Goal: Task Accomplishment & Management: Manage account settings

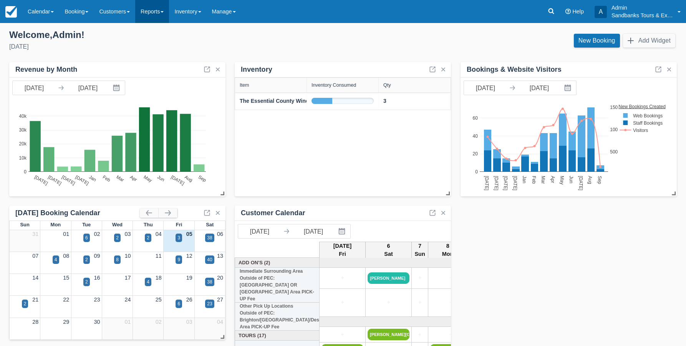
click at [164, 16] on link "Reports" at bounding box center [152, 11] width 34 height 23
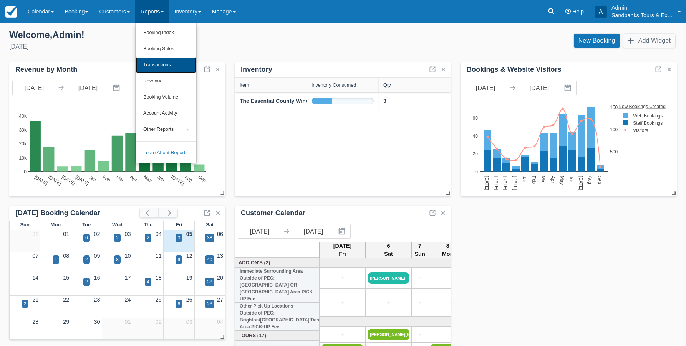
click at [163, 62] on link "Transactions" at bounding box center [166, 65] width 61 height 16
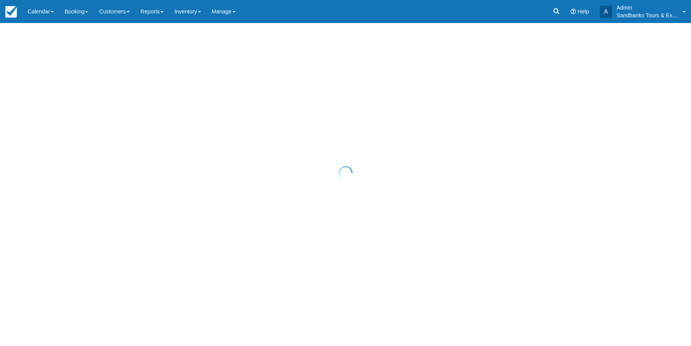
select select "10"
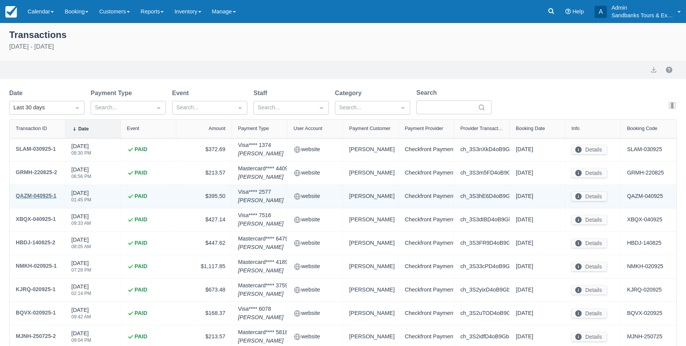
click at [49, 195] on div "QAZM-040925-1" at bounding box center [36, 195] width 41 height 9
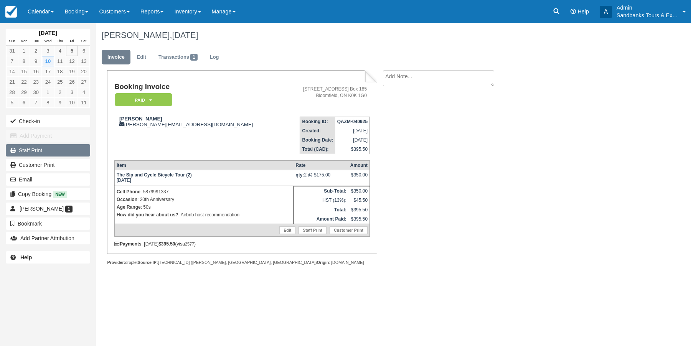
click at [43, 150] on link "Staff Print" at bounding box center [48, 150] width 84 height 12
click at [169, 10] on link "Reports" at bounding box center [152, 11] width 34 height 23
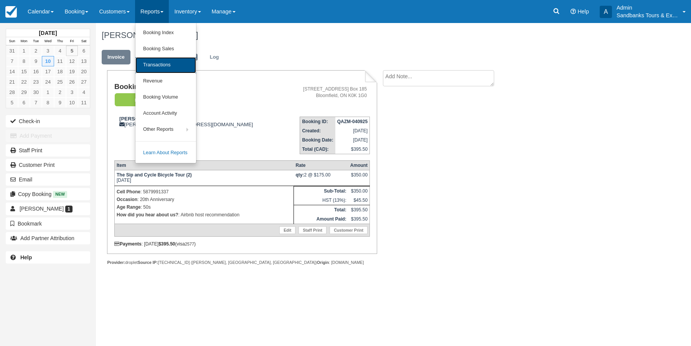
click at [160, 63] on link "Transactions" at bounding box center [166, 65] width 61 height 16
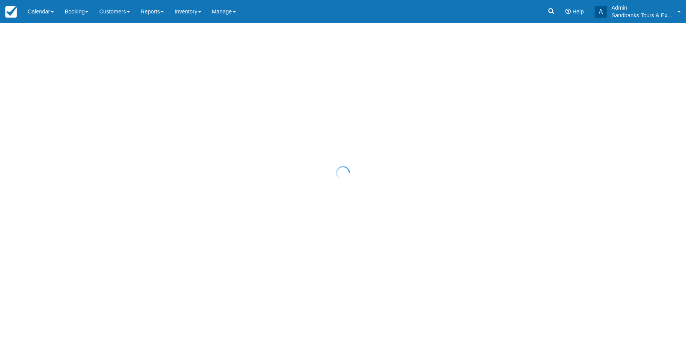
select select "10"
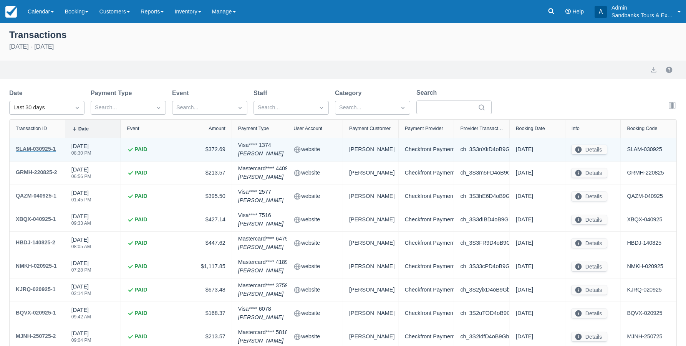
click at [40, 148] on div "SLAM-030925-1" at bounding box center [36, 148] width 40 height 9
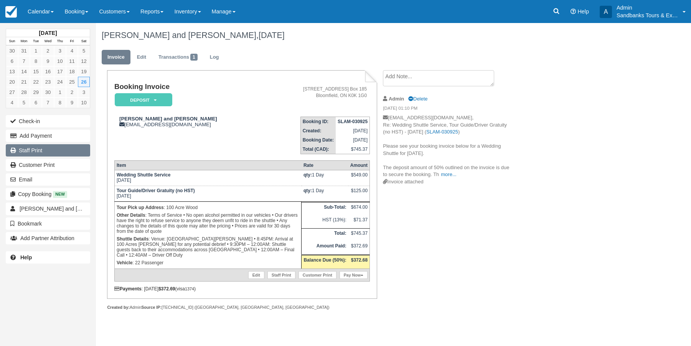
click at [41, 151] on link "Staff Print" at bounding box center [48, 150] width 84 height 12
click at [163, 13] on link "Reports" at bounding box center [152, 11] width 34 height 23
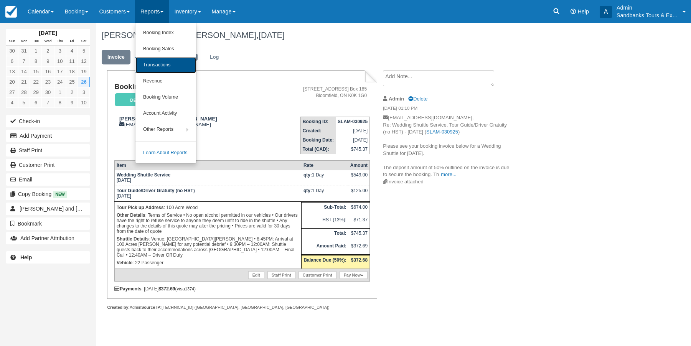
click at [169, 65] on link "Transactions" at bounding box center [166, 65] width 61 height 16
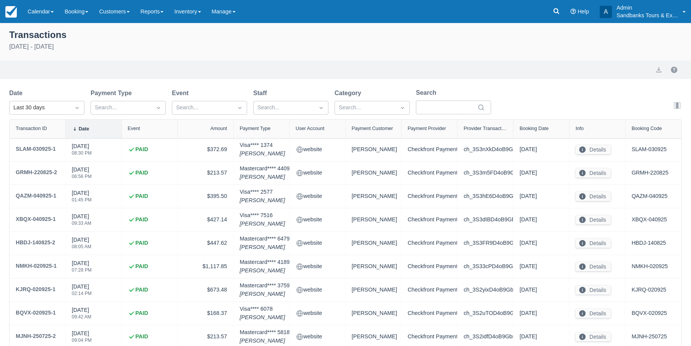
select select "10"
